Goal: Task Accomplishment & Management: Use online tool/utility

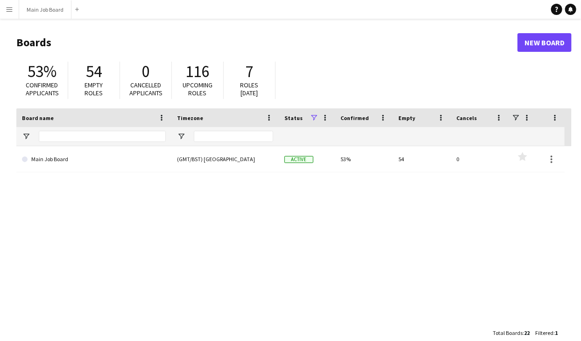
click at [13, 9] on app-icon "Menu" at bounding box center [9, 9] width 7 height 7
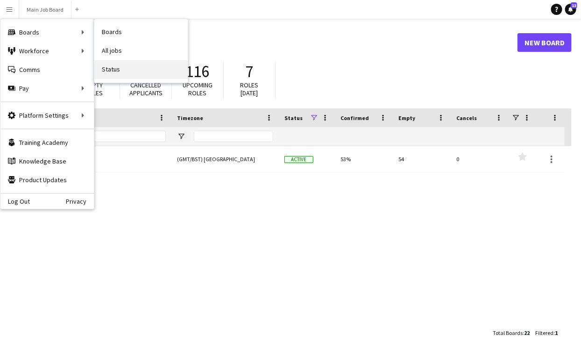
click at [129, 72] on link "Status" at bounding box center [140, 69] width 93 height 19
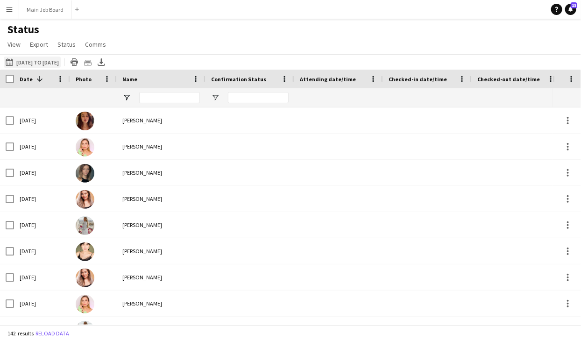
click at [26, 60] on button "[DATE] to [DATE] [DATE] to [DATE]" at bounding box center [32, 62] width 57 height 11
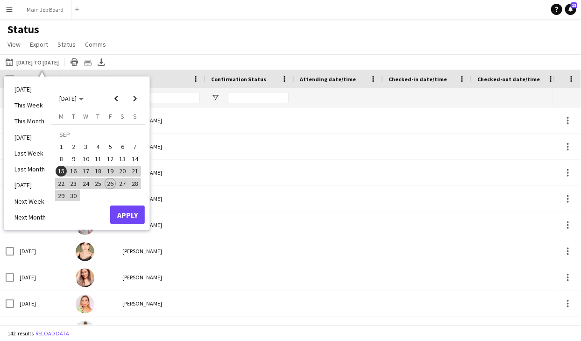
click at [142, 46] on div "Status View Views Default view New view Update view Delete view Edit name Custo…" at bounding box center [290, 38] width 581 height 32
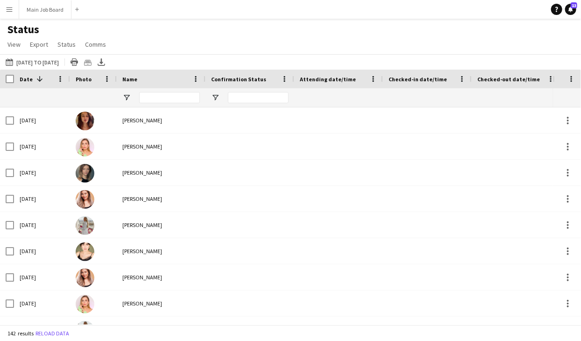
click at [36, 78] on span at bounding box center [40, 79] width 8 height 8
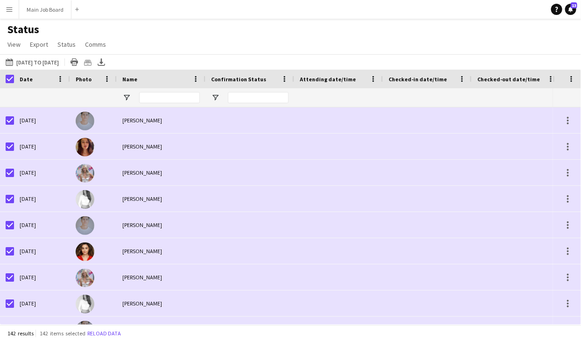
click at [125, 68] on div "[DATE] to [DATE] [DATE] to [DATE] [DATE] This Week This Month [DATE] Last Week …" at bounding box center [290, 61] width 581 height 15
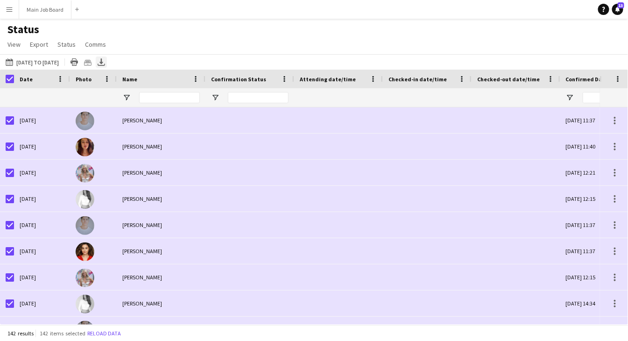
click at [105, 64] on icon "Export XLSX" at bounding box center [101, 61] width 7 height 7
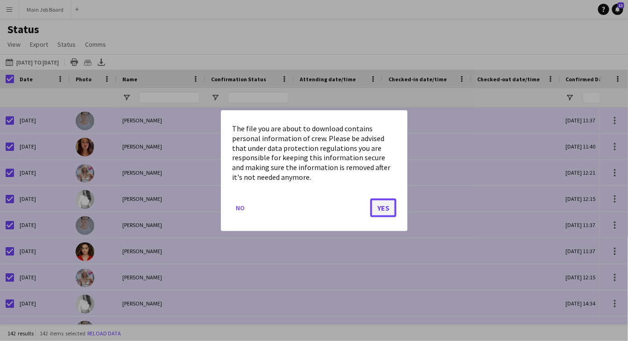
click at [380, 204] on button "Yes" at bounding box center [384, 207] width 26 height 19
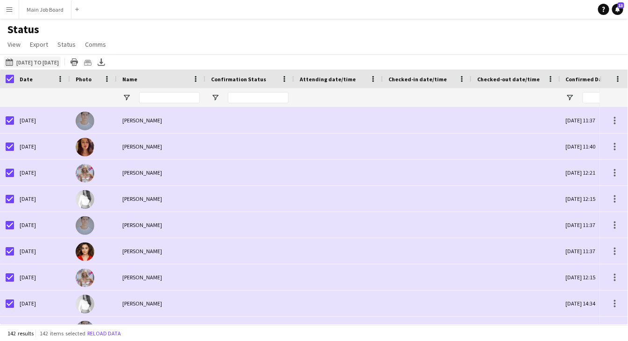
click at [28, 59] on button "[DATE] to [DATE] [DATE] to [DATE]" at bounding box center [32, 62] width 57 height 11
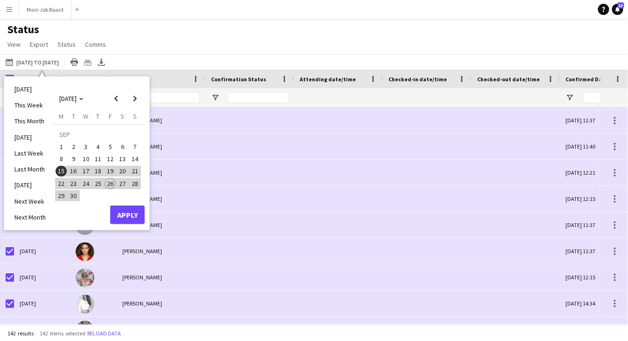
click at [61, 171] on span "15" at bounding box center [61, 171] width 11 height 11
click at [135, 100] on span "Next month" at bounding box center [135, 98] width 19 height 19
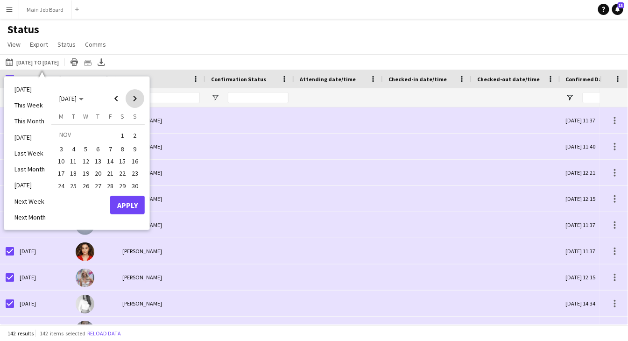
click at [135, 100] on span "Next month" at bounding box center [135, 98] width 19 height 19
click at [89, 195] on span "31" at bounding box center [85, 195] width 11 height 11
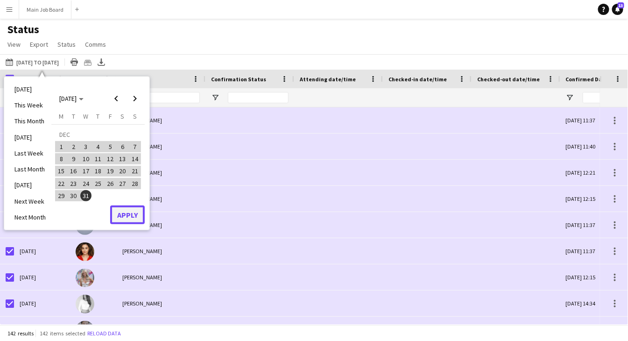
click at [128, 212] on button "Apply" at bounding box center [127, 215] width 35 height 19
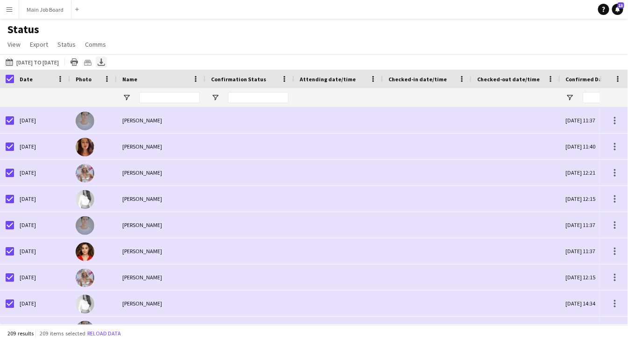
click at [103, 62] on icon at bounding box center [102, 61] width 4 height 6
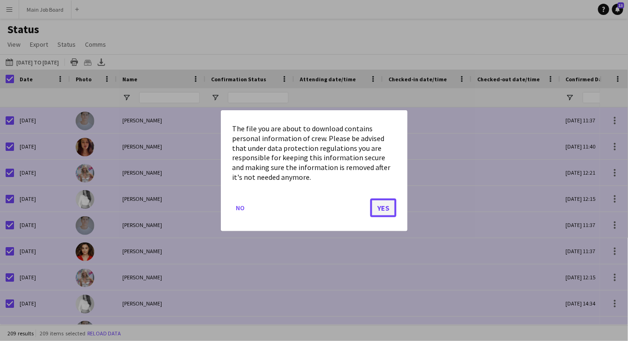
click at [385, 206] on button "Yes" at bounding box center [384, 207] width 26 height 19
